Goal: Task Accomplishment & Management: Manage account settings

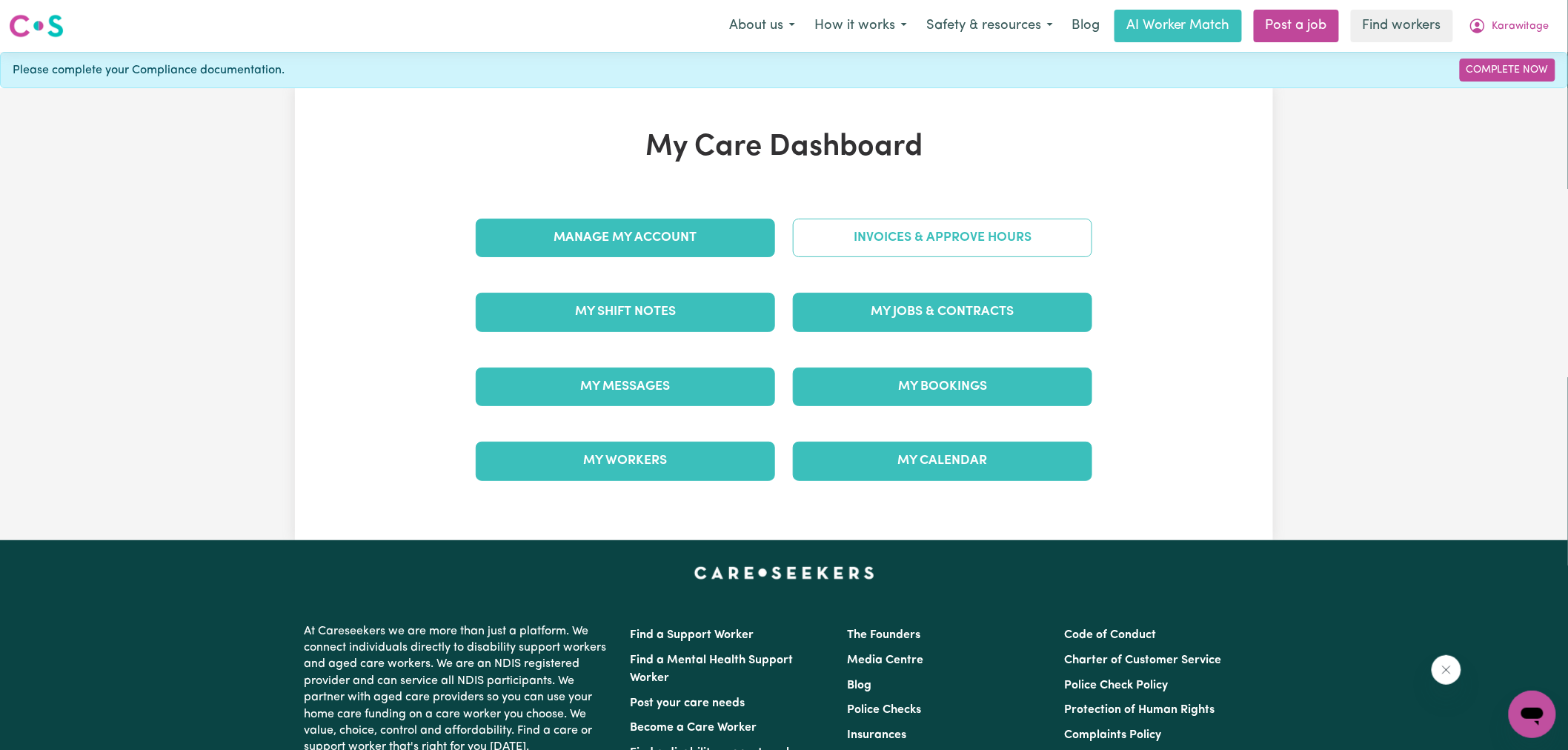
click at [819, 234] on link "Invoices & Approve Hours" at bounding box center [942, 238] width 299 height 39
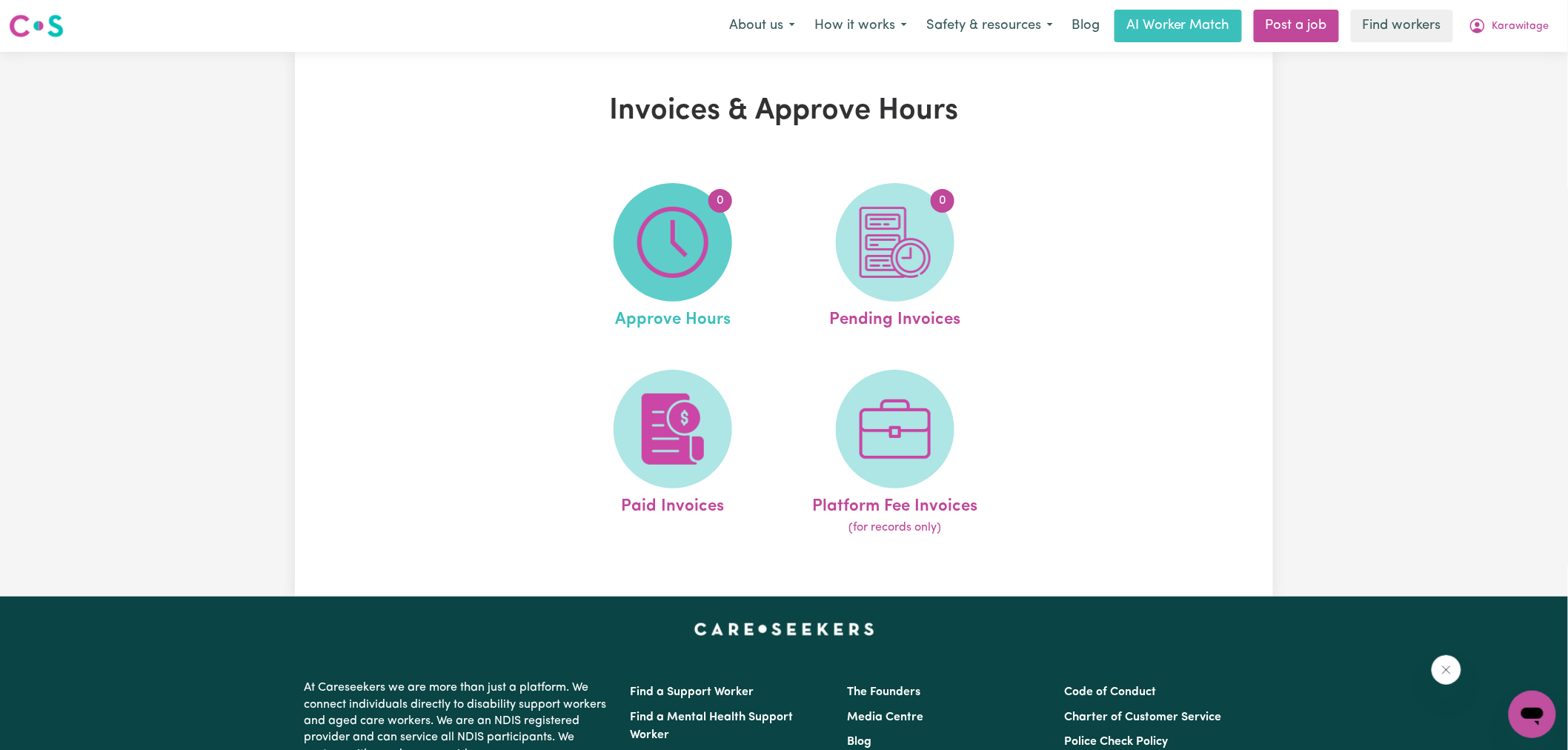
click at [712, 256] on span "0" at bounding box center [673, 243] width 119 height 119
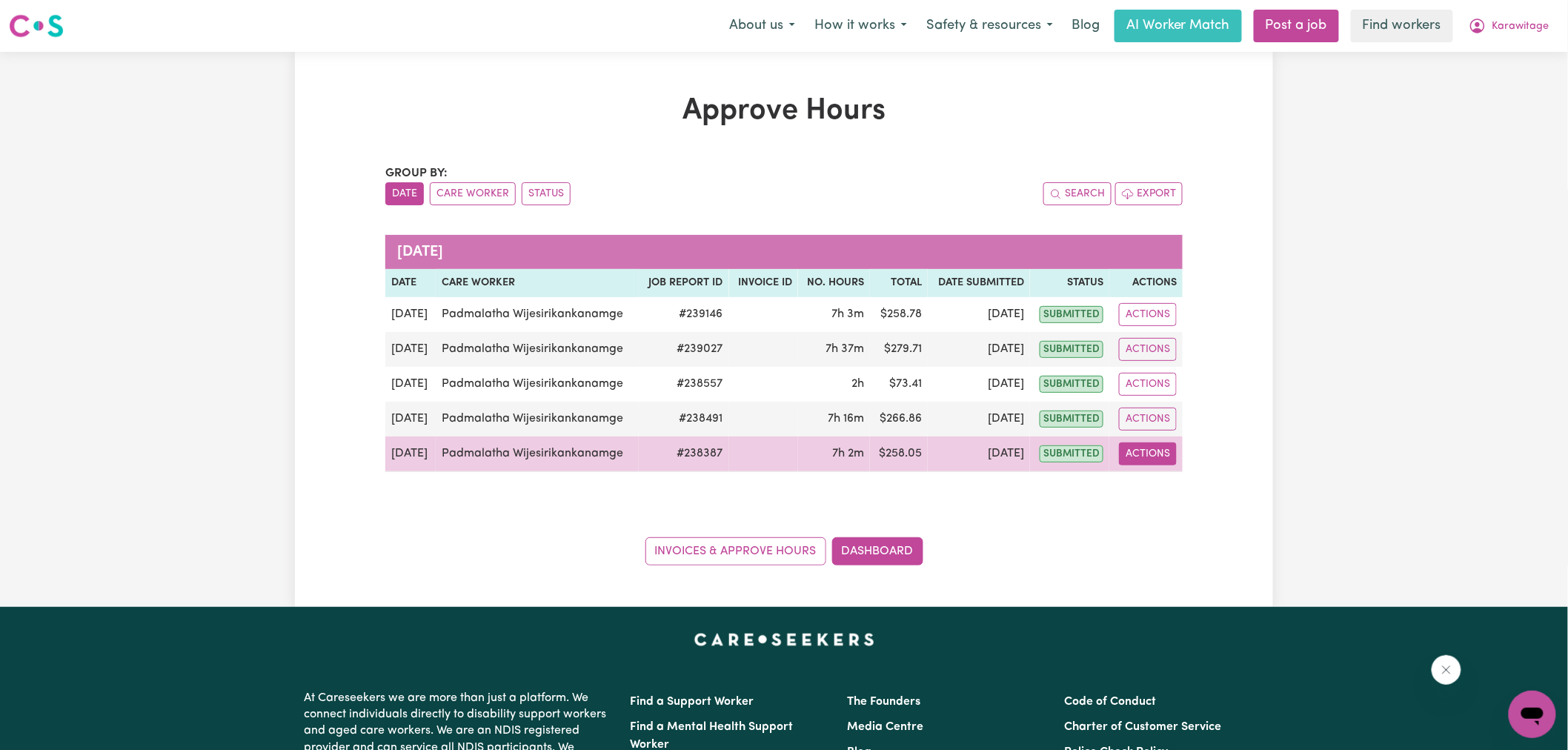
click at [1175, 460] on button "Actions" at bounding box center [1147, 454] width 58 height 23
drag, startPoint x: 1176, startPoint y: 464, endPoint x: 1182, endPoint y: 493, distance: 29.6
click at [1182, 493] on link "View Job Report" at bounding box center [1182, 488] width 127 height 29
select select "pm"
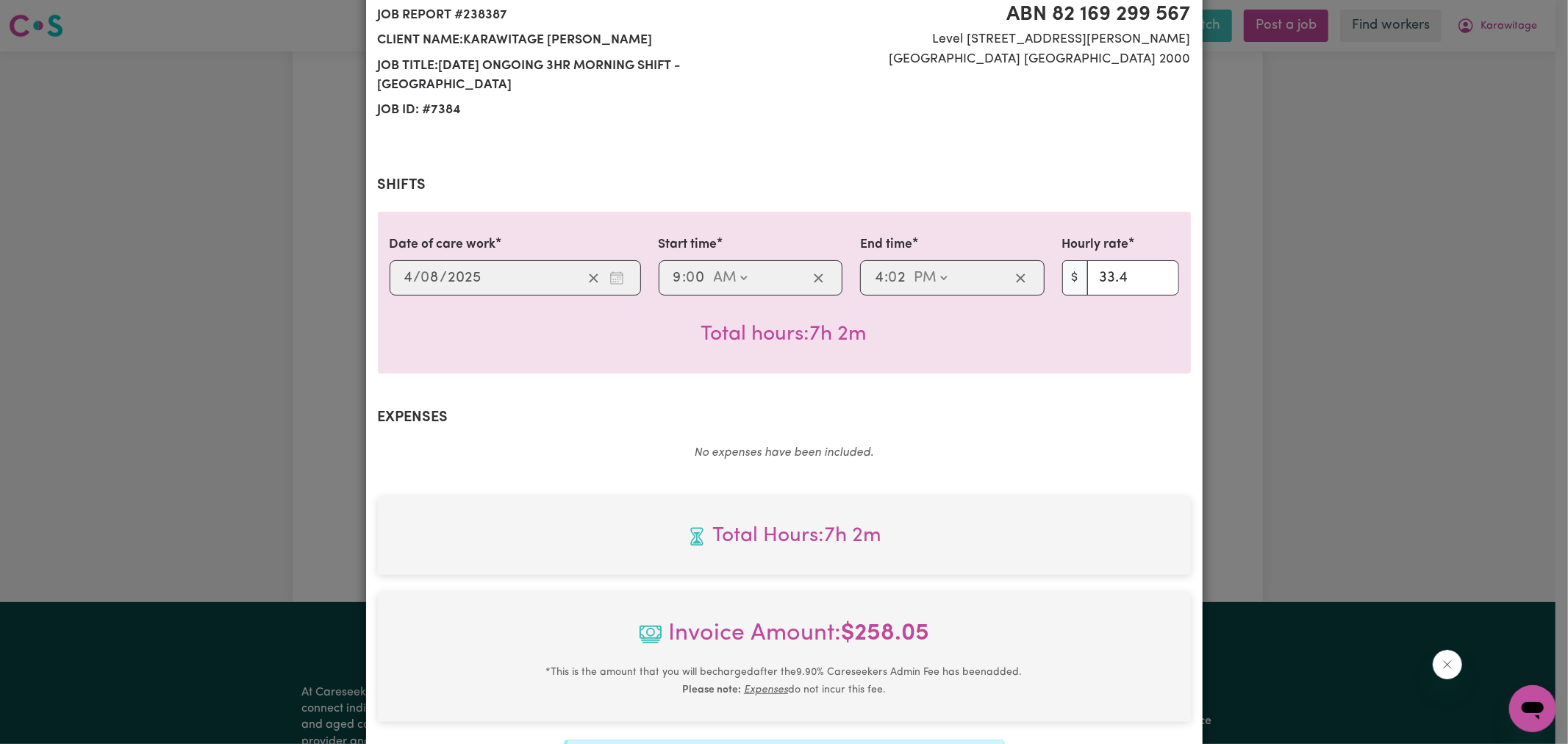
scroll to position [390, 0]
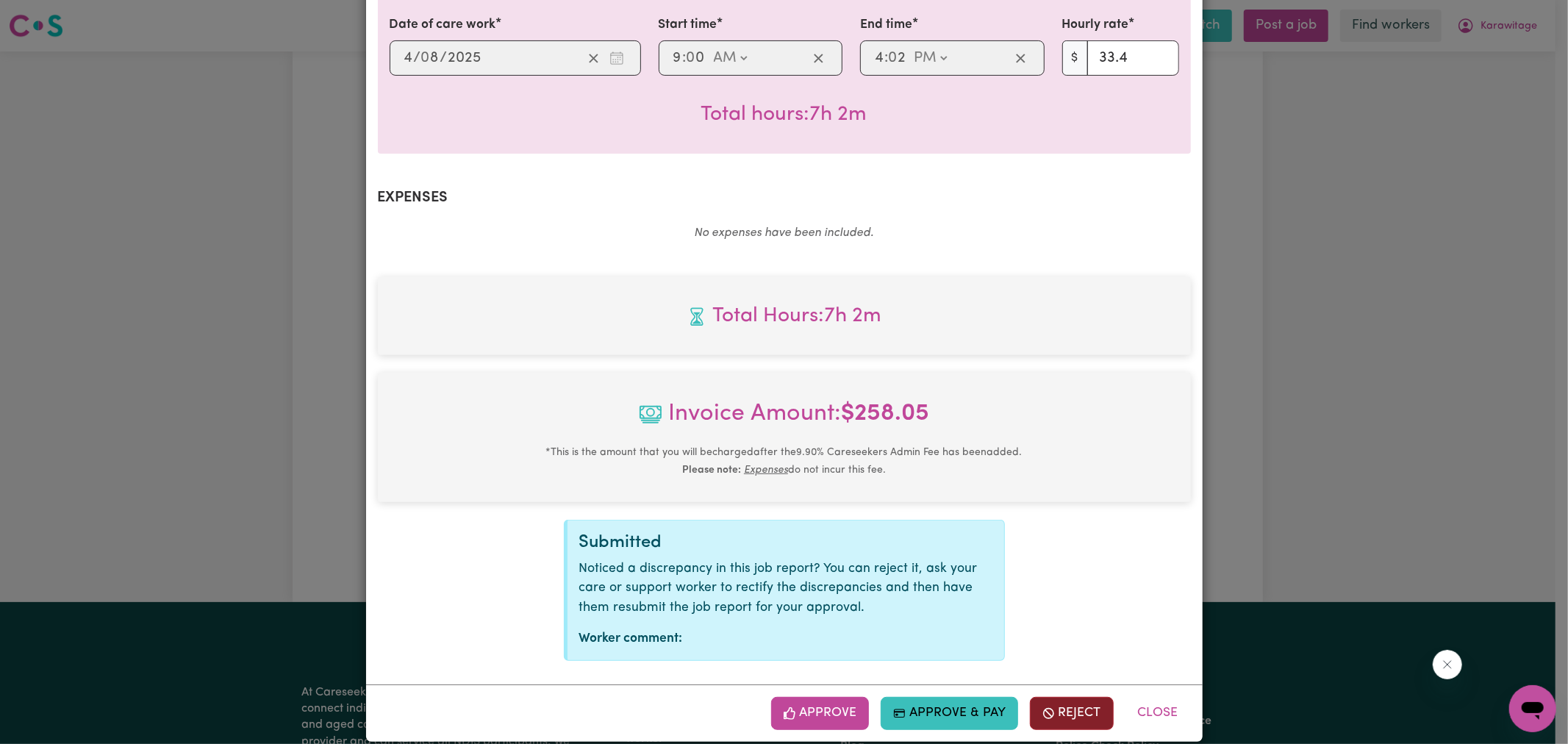
click at [1062, 697] on button "Reject" at bounding box center [1072, 713] width 84 height 32
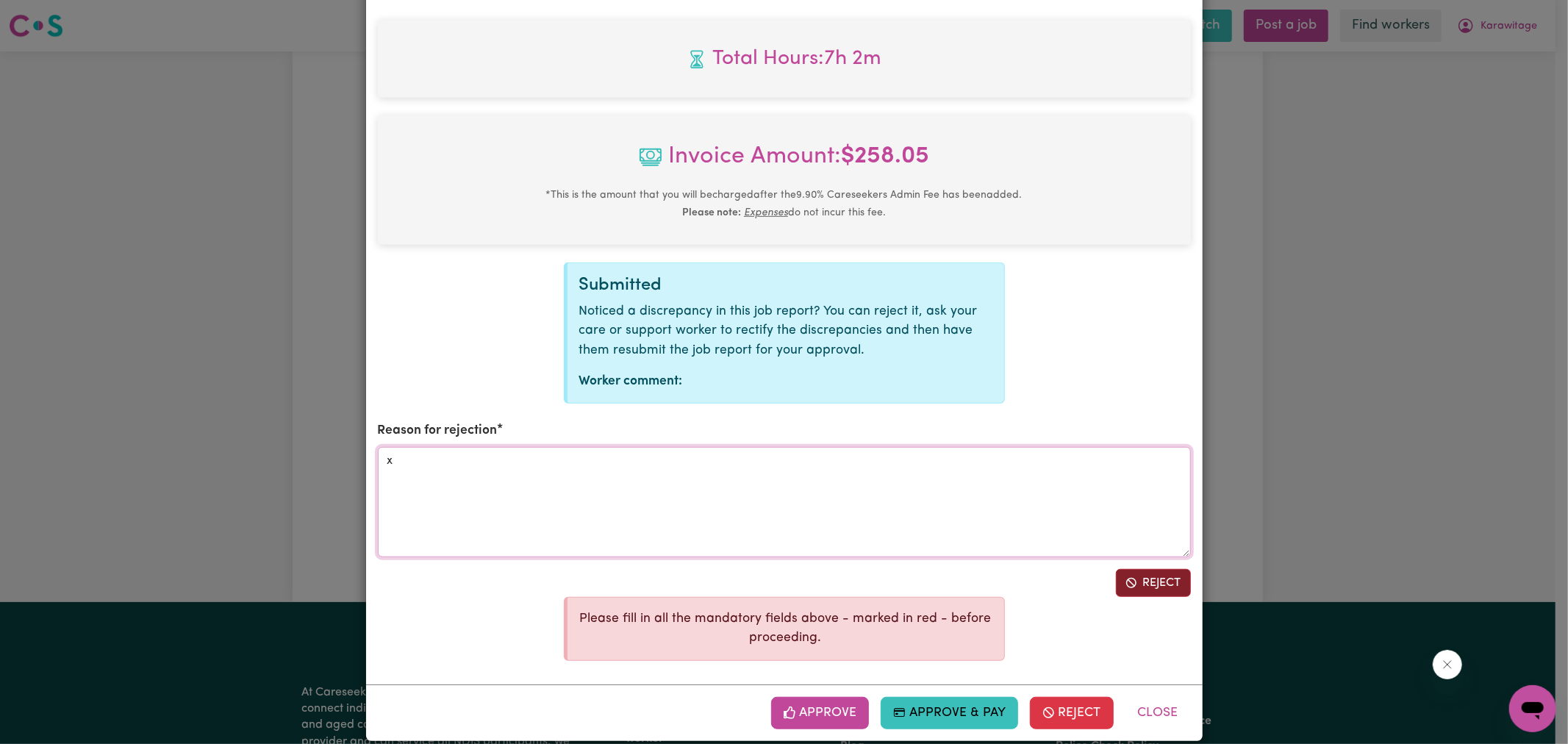
type textarea "x"
click at [1134, 574] on button "Reject" at bounding box center [1154, 583] width 75 height 28
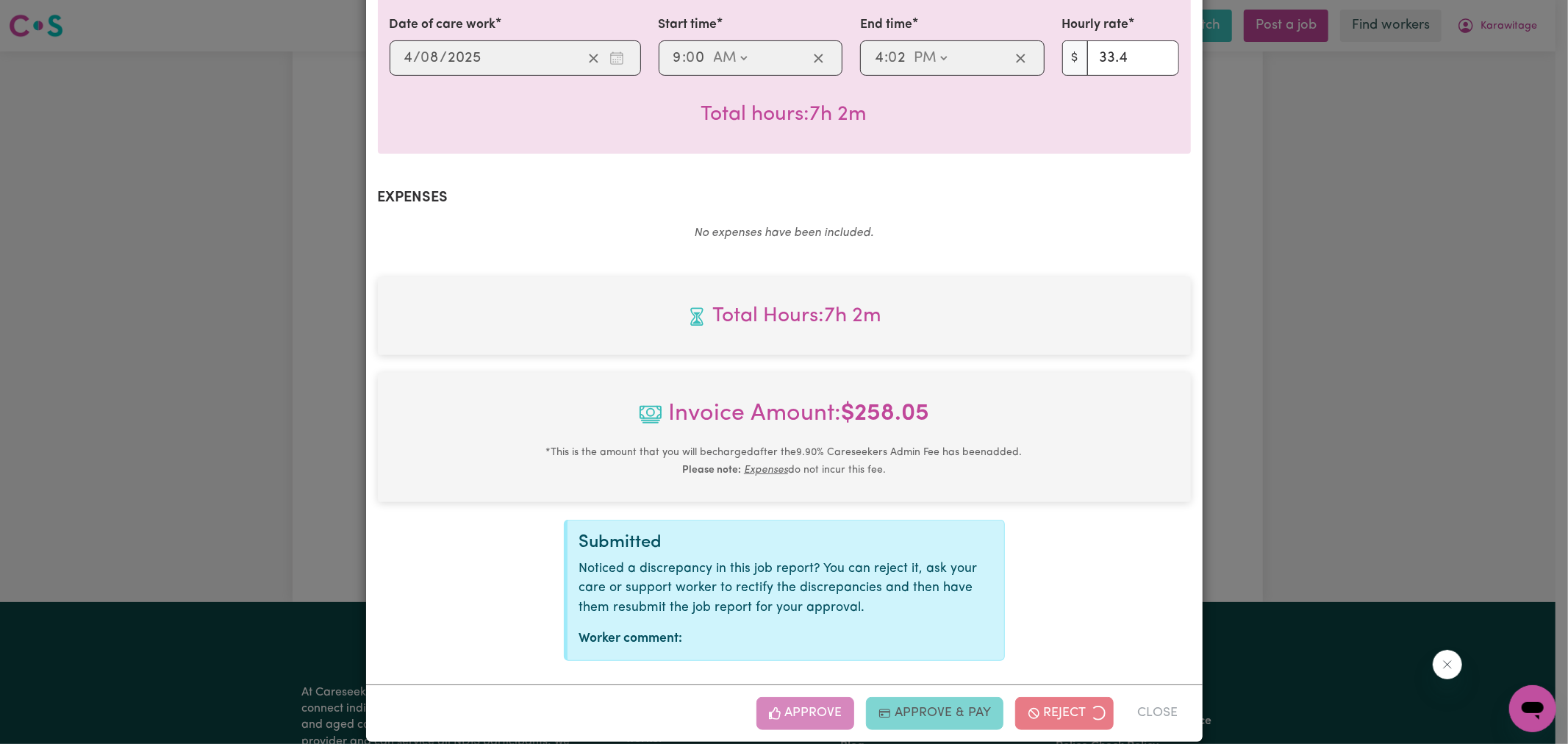
click at [1343, 478] on div "Job Report # 238387 - [PERSON_NAME] Summary Job report # 238387 Client name: Ka…" at bounding box center [784, 372] width 1568 height 744
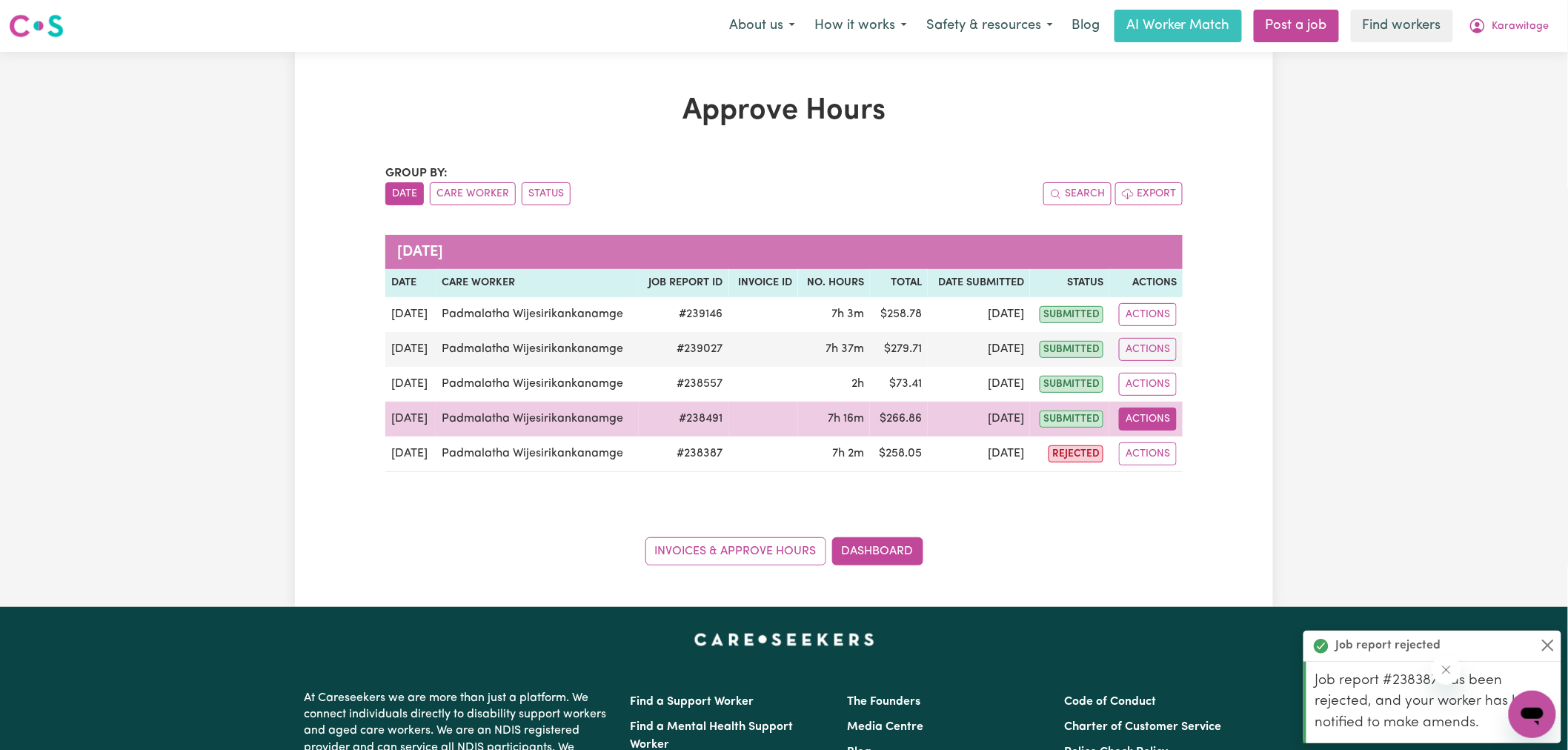
click at [1147, 417] on button "Actions" at bounding box center [1147, 419] width 58 height 23
click at [1157, 453] on link "View Job Report" at bounding box center [1182, 454] width 127 height 29
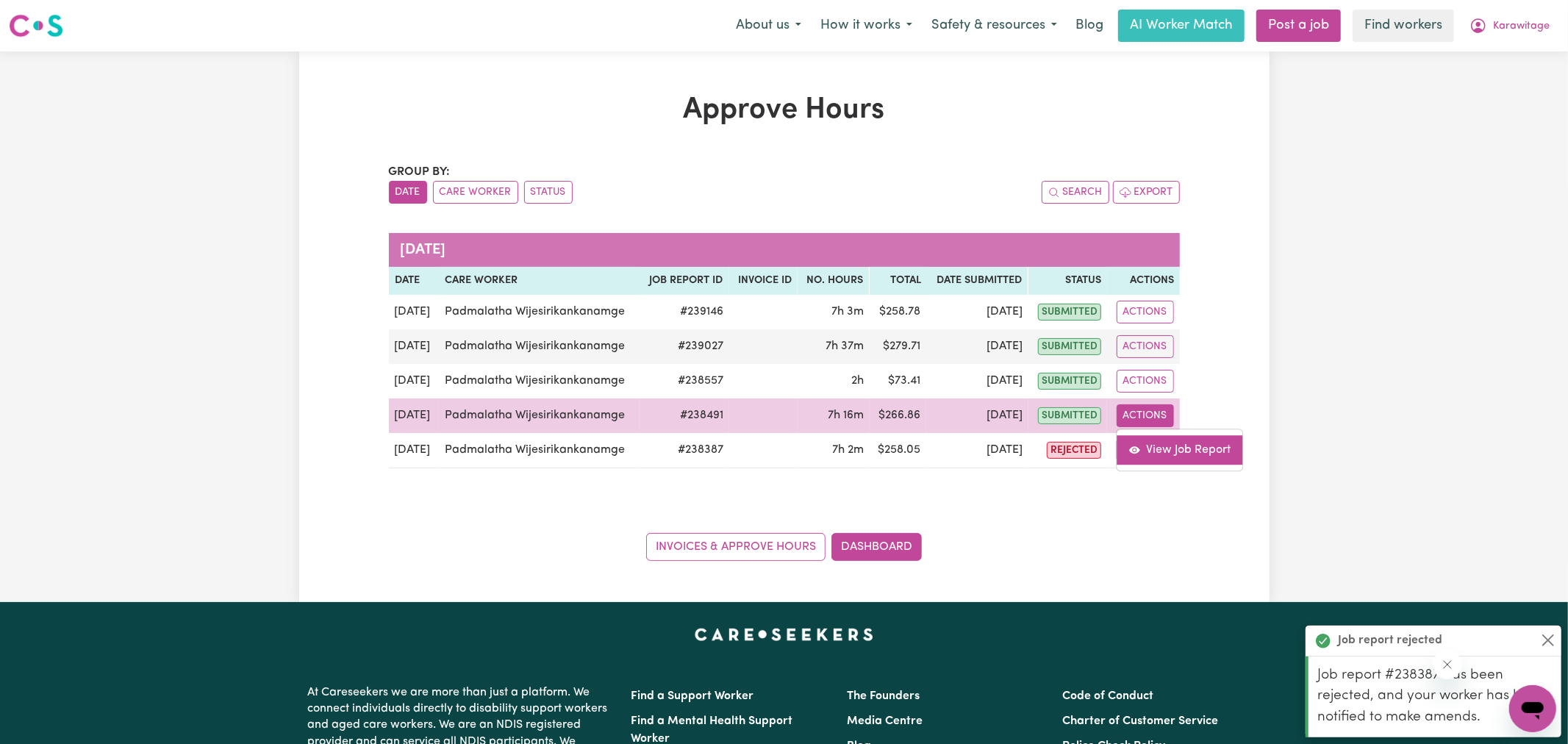
select select "pm"
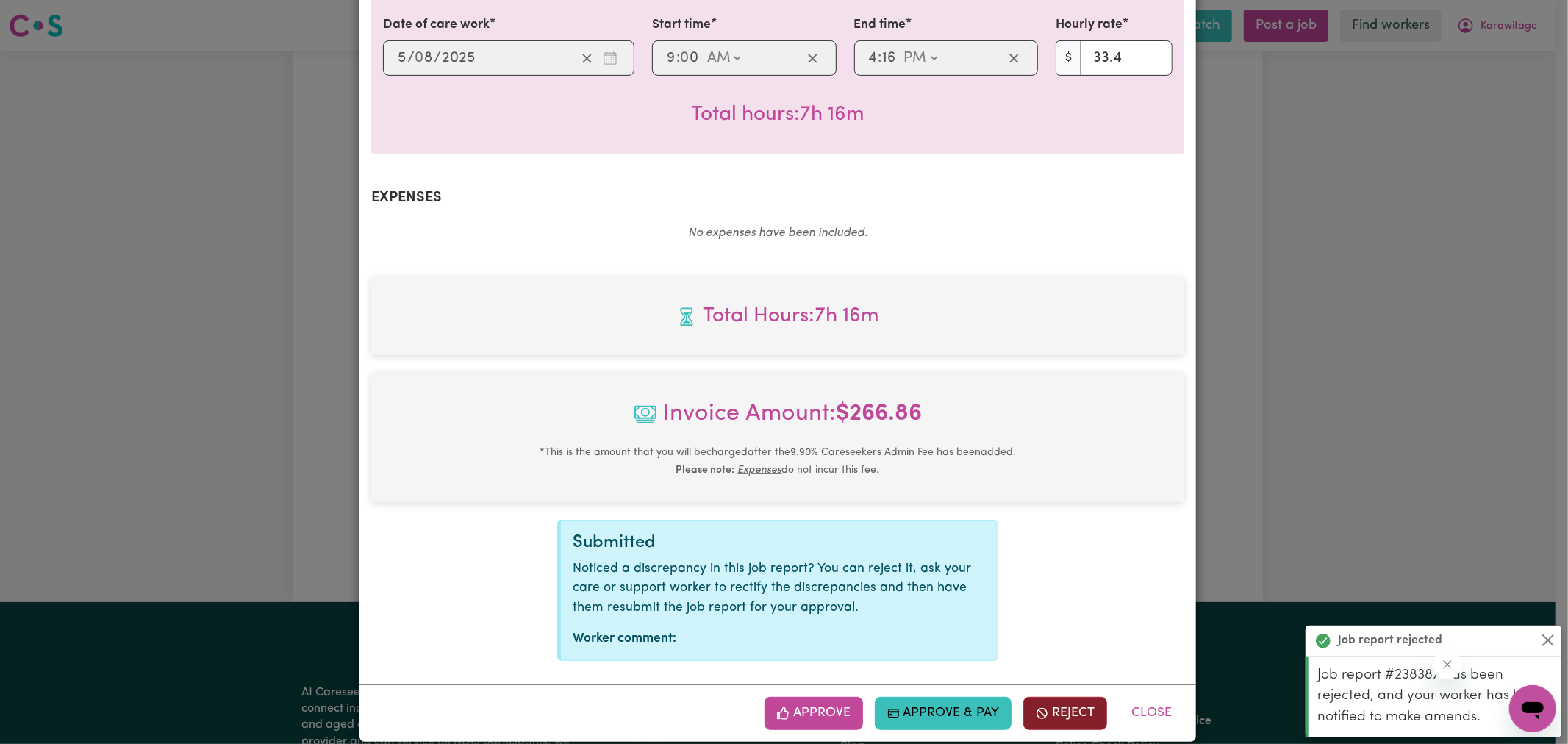
click at [1054, 705] on button "Reject" at bounding box center [1065, 713] width 84 height 32
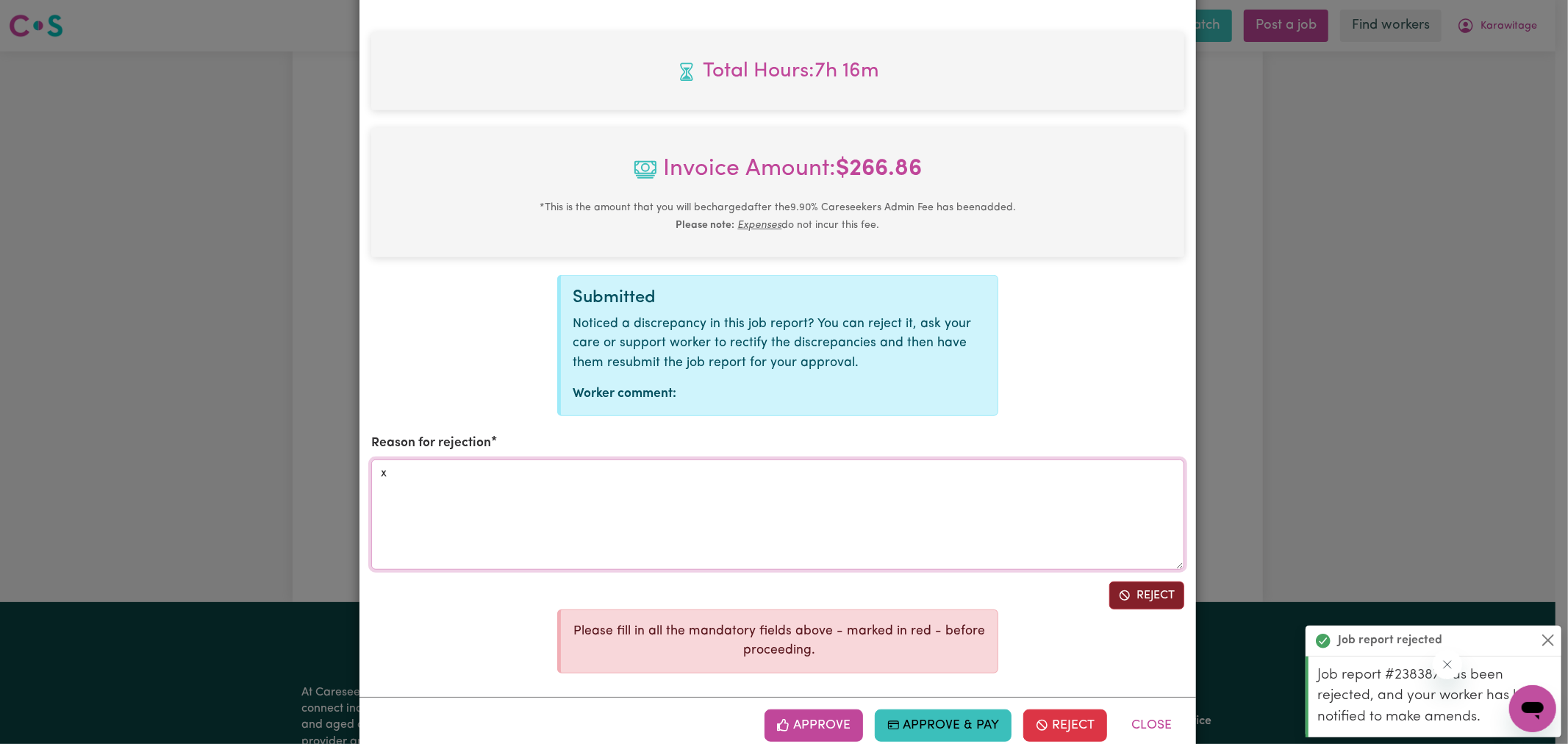
type textarea "x"
click at [1132, 582] on button "Reject" at bounding box center [1147, 595] width 75 height 28
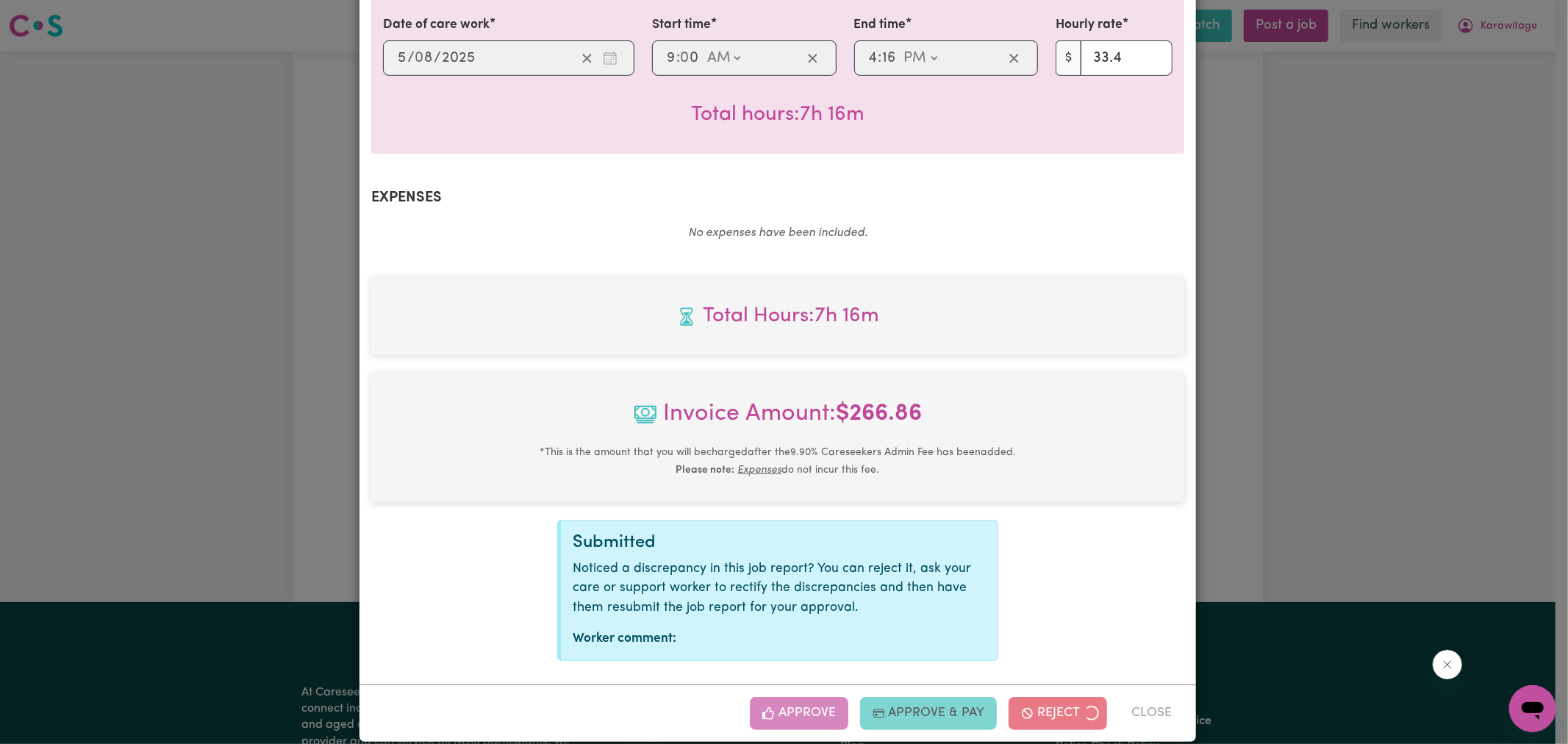
click at [1325, 450] on div "Job Report # 238491 - [PERSON_NAME] Summary Job report # 238491 Client name: Ka…" at bounding box center [784, 372] width 1568 height 744
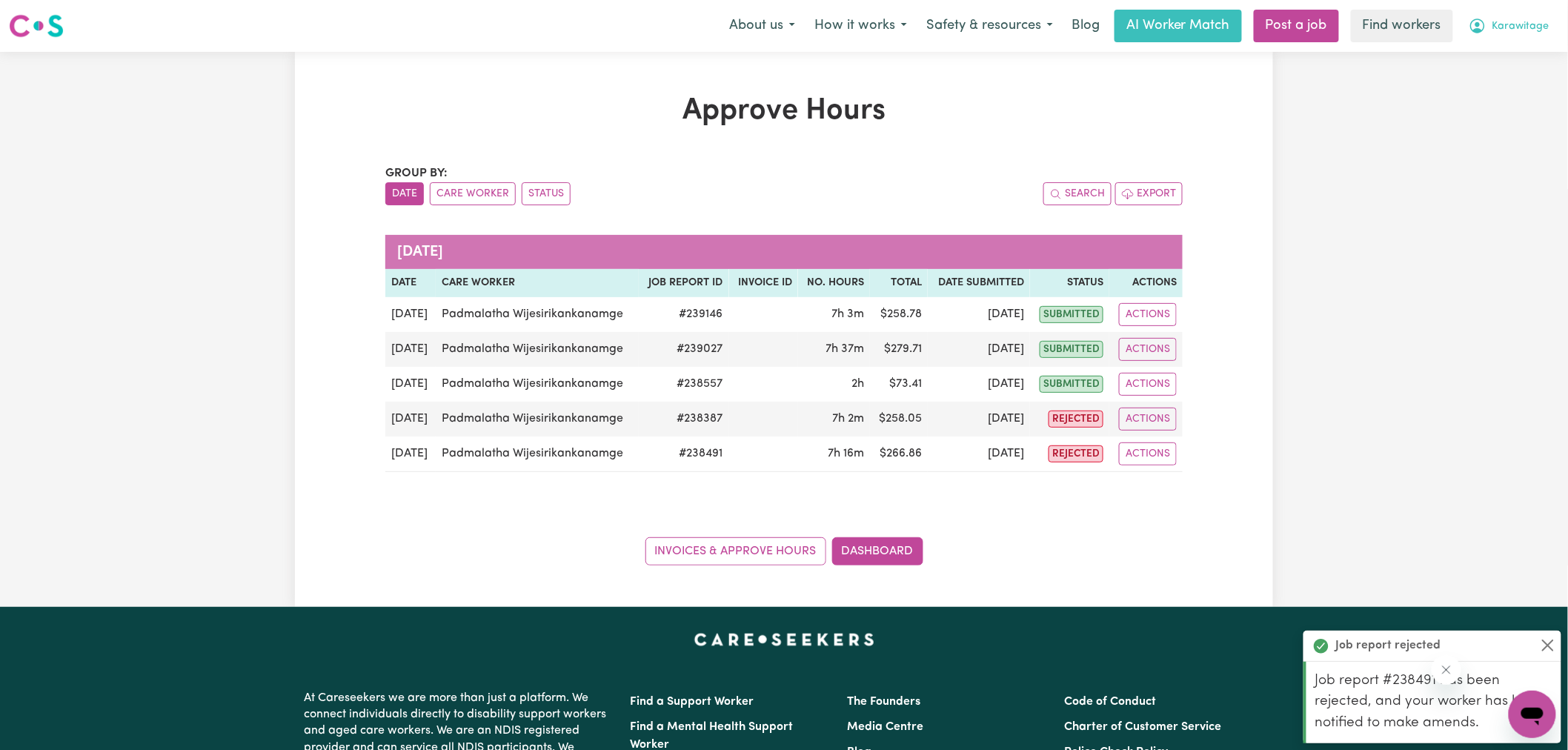
click at [1487, 27] on button "Karawitage" at bounding box center [1509, 26] width 100 height 31
click at [1480, 90] on link "Logout" at bounding box center [1500, 85] width 117 height 28
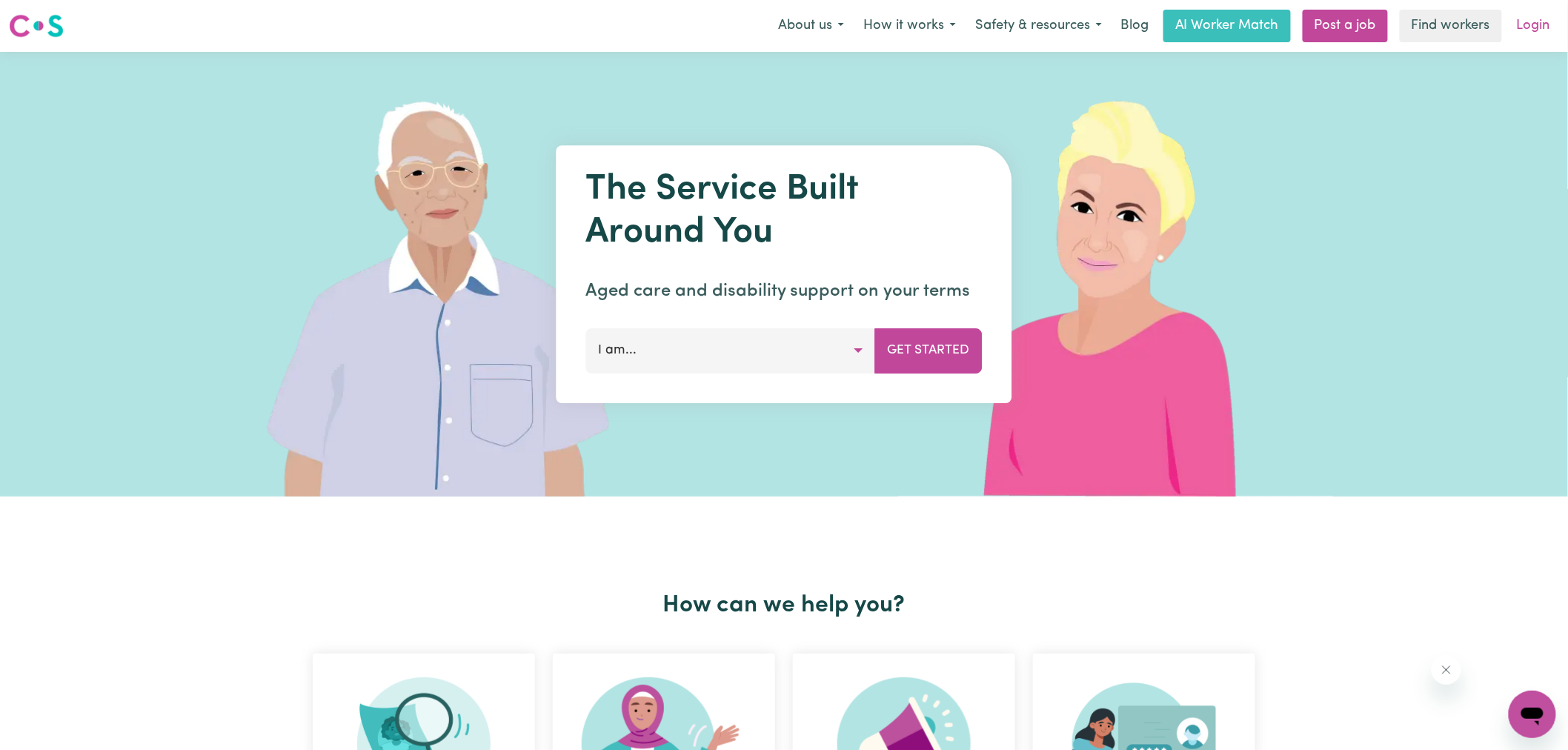
click at [1530, 17] on link "Login" at bounding box center [1533, 26] width 51 height 33
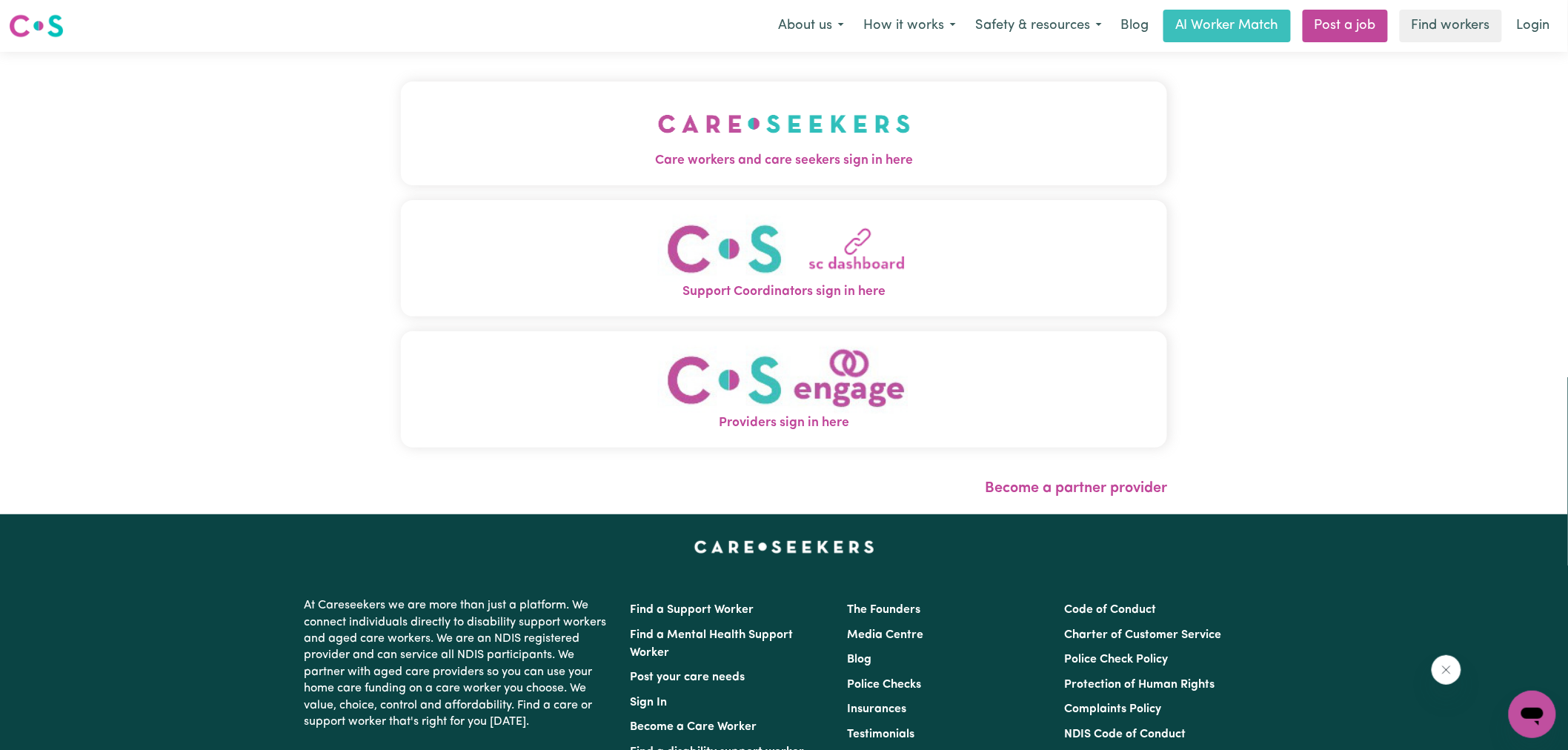
click at [817, 123] on img "Care workers and care seekers sign in here" at bounding box center [785, 124] width 253 height 55
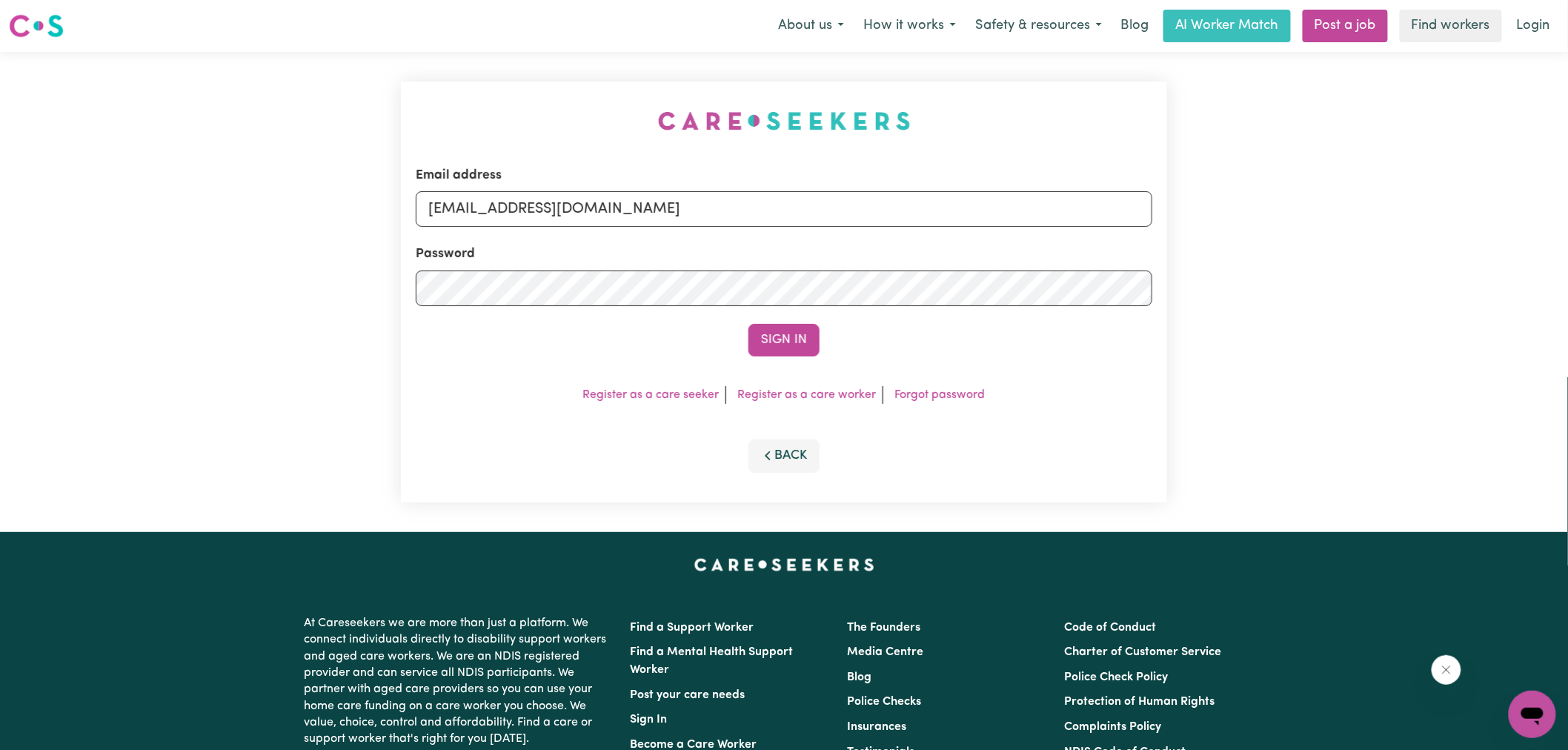
click at [400, 107] on div "Email address [EMAIL_ADDRESS][DOMAIN_NAME] Password Sign In Register as a care …" at bounding box center [783, 292] width 784 height 480
drag, startPoint x: 506, startPoint y: 208, endPoint x: 1238, endPoint y: 301, distance: 737.9
click at [1238, 301] on div "Email address [EMAIL_ADDRESS][DOMAIN_NAME] Password Sign In Register as a care …" at bounding box center [784, 292] width 1568 height 480
type input "superuser~[EMAIL_ADDRESS][DOMAIN_NAME]"
click at [749, 324] on button "Sign In" at bounding box center [784, 340] width 71 height 33
